Goal: Information Seeking & Learning: Check status

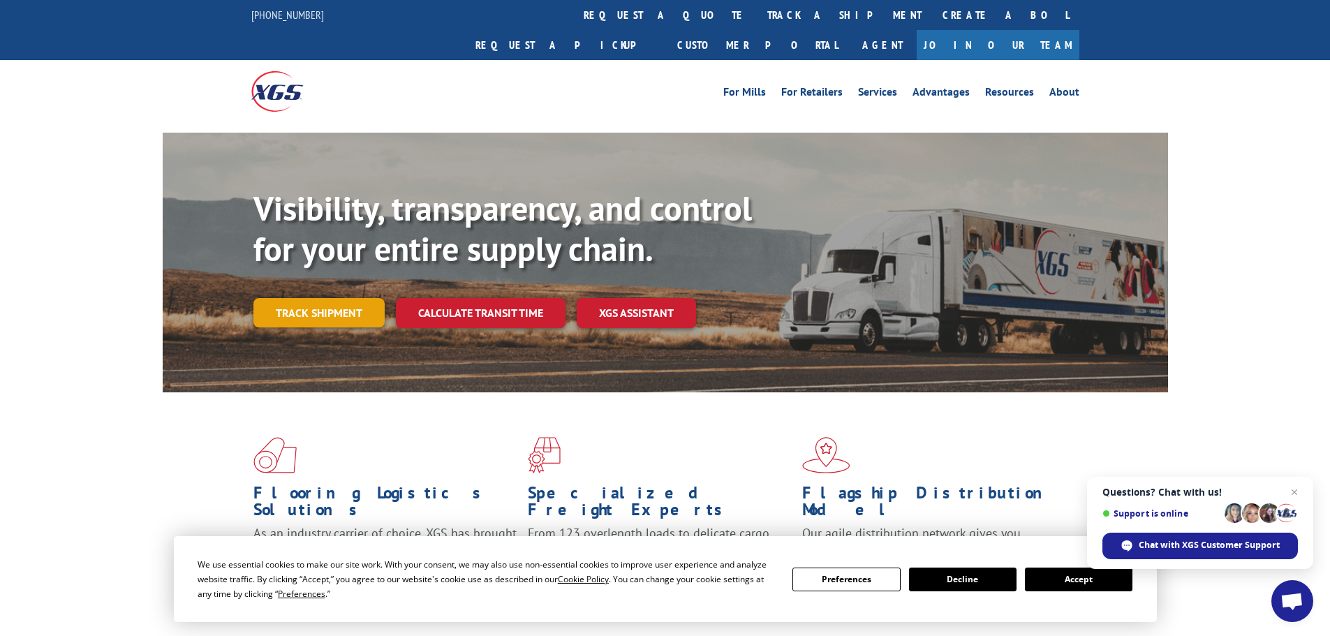
click at [300, 298] on link "Track shipment" at bounding box center [318, 312] width 131 height 29
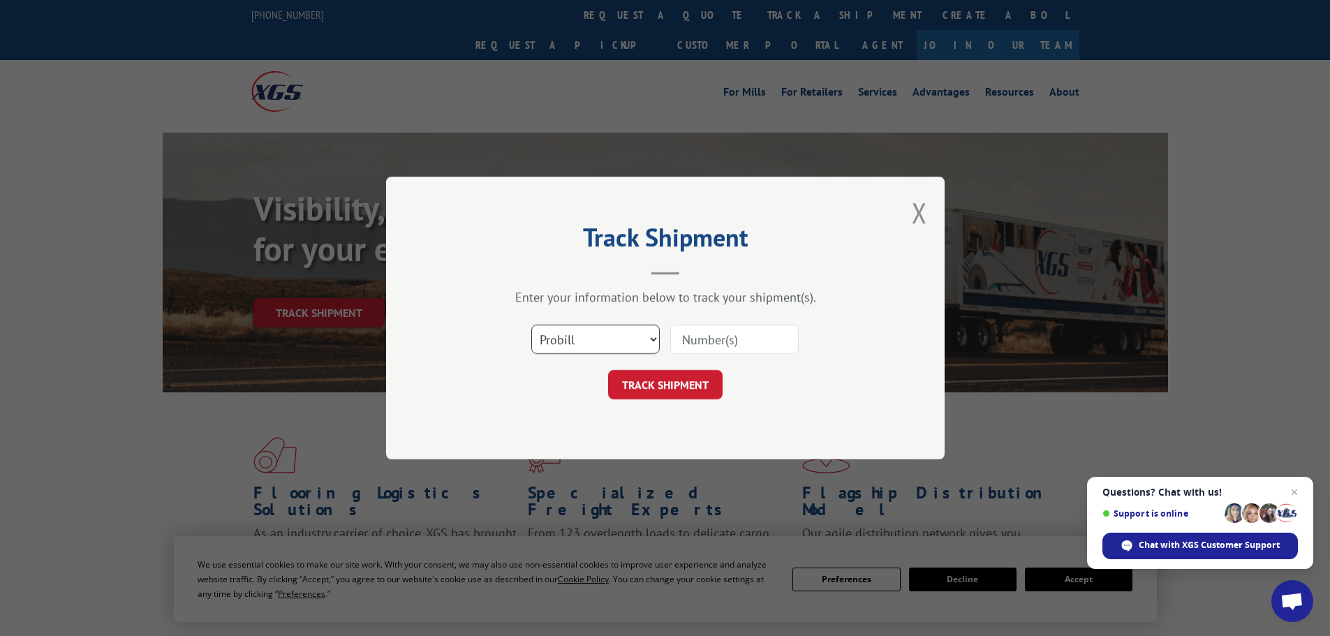
click at [563, 343] on select "Select category... Probill BOL PO" at bounding box center [595, 339] width 128 height 29
select select "bol"
click at [531, 325] on select "Select category... Probill BOL PO" at bounding box center [595, 339] width 128 height 29
click at [683, 339] on input at bounding box center [734, 339] width 128 height 29
paste input "6006970"
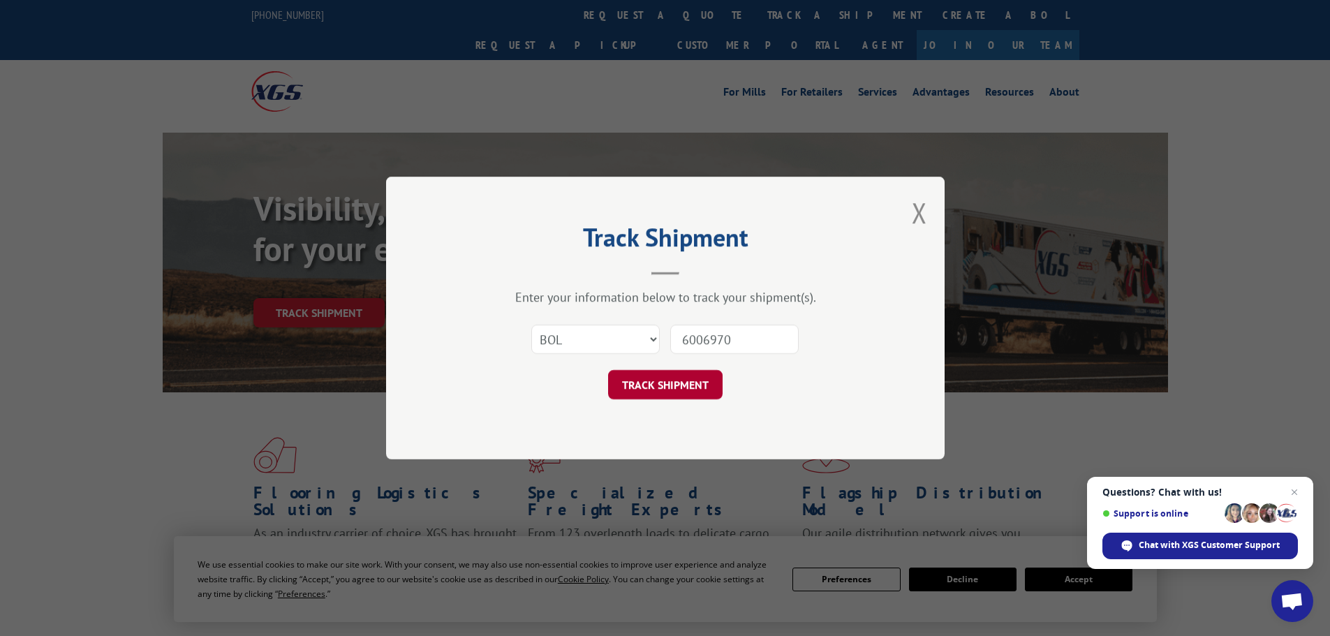
type input "6006970"
click at [675, 394] on button "TRACK SHIPMENT" at bounding box center [665, 384] width 115 height 29
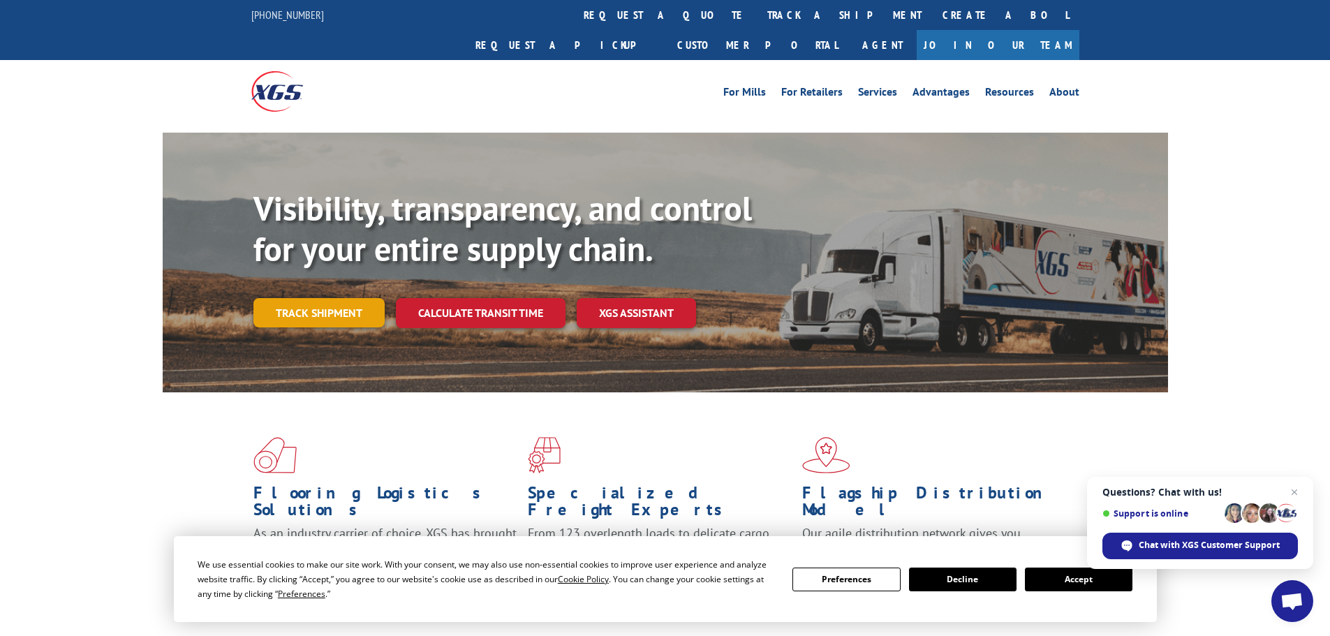
click at [337, 298] on link "Track shipment" at bounding box center [318, 312] width 131 height 29
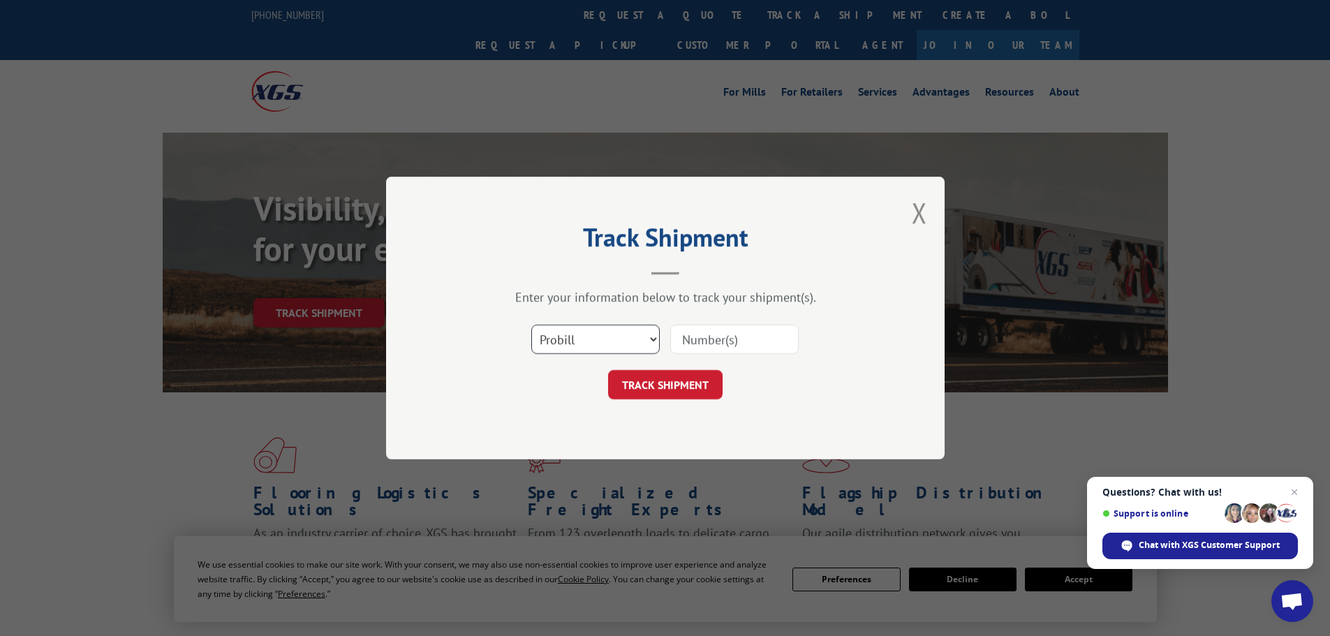
click at [593, 340] on select "Select category... Probill BOL PO" at bounding box center [595, 339] width 128 height 29
select select "bol"
click at [531, 325] on select "Select category... Probill BOL PO" at bounding box center [595, 339] width 128 height 29
click at [689, 339] on input at bounding box center [734, 339] width 128 height 29
paste input "5158071"
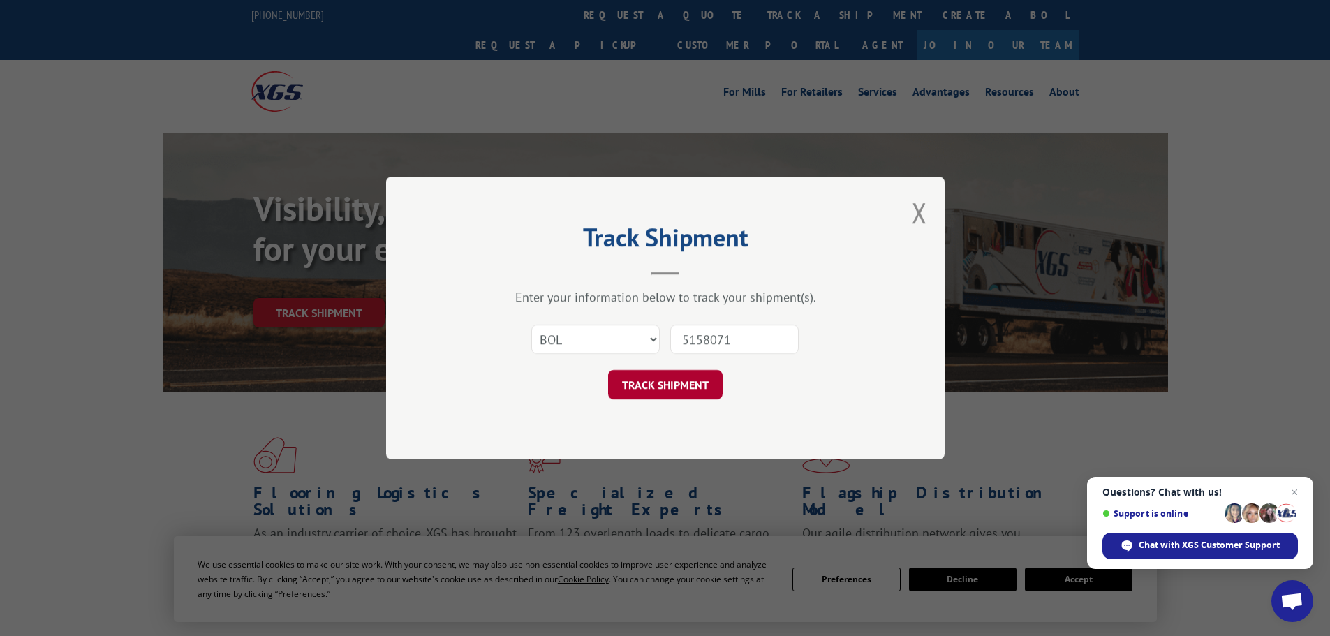
type input "5158071"
click at [672, 380] on button "TRACK SHIPMENT" at bounding box center [665, 384] width 115 height 29
